Goal: Find specific page/section: Find specific page/section

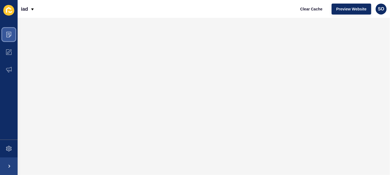
click at [7, 34] on icon at bounding box center [8, 34] width 5 height 5
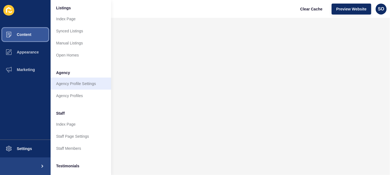
scroll to position [110, 0]
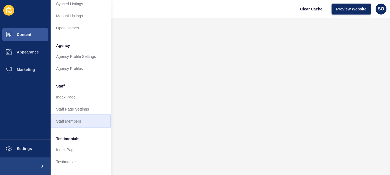
click at [80, 123] on link "Staff Members" at bounding box center [81, 121] width 60 height 12
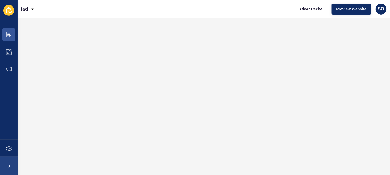
click at [10, 168] on span at bounding box center [9, 167] width 18 height 18
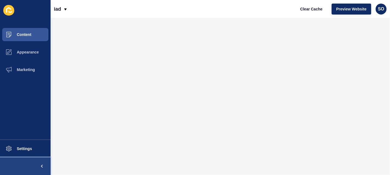
click at [10, 165] on button at bounding box center [25, 167] width 51 height 18
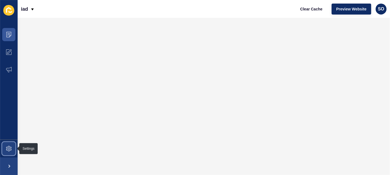
click at [7, 149] on icon at bounding box center [8, 148] width 5 height 5
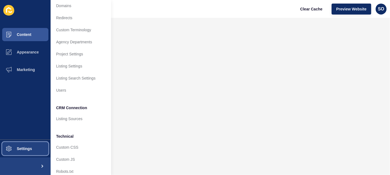
scroll to position [48, 0]
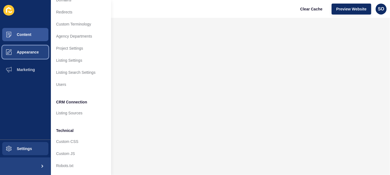
click at [25, 54] on span "Appearance" at bounding box center [19, 52] width 40 height 4
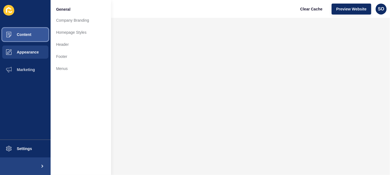
click at [31, 36] on button "Content" at bounding box center [25, 35] width 51 height 18
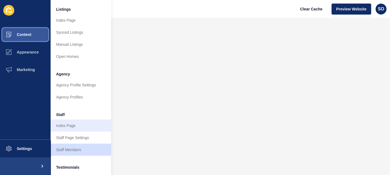
scroll to position [82, 0]
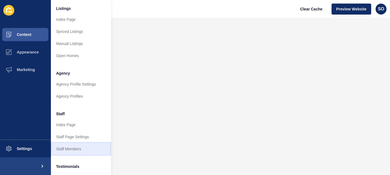
click at [78, 149] on link "Staff Members" at bounding box center [81, 149] width 60 height 12
